Goal: Go to known website: Access a specific website the user already knows

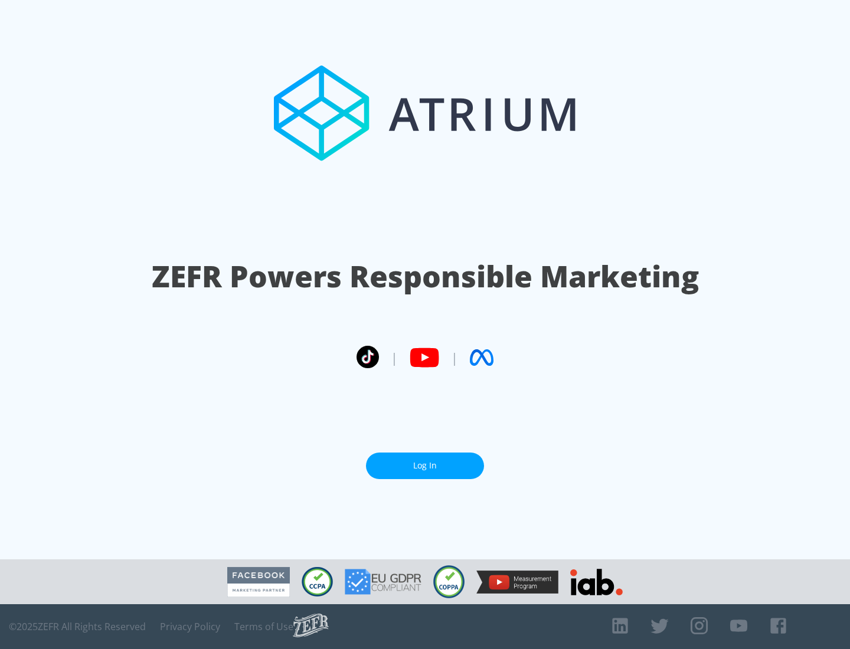
click at [425, 461] on link "Log In" at bounding box center [425, 466] width 118 height 27
